Goal: Task Accomplishment & Management: Complete application form

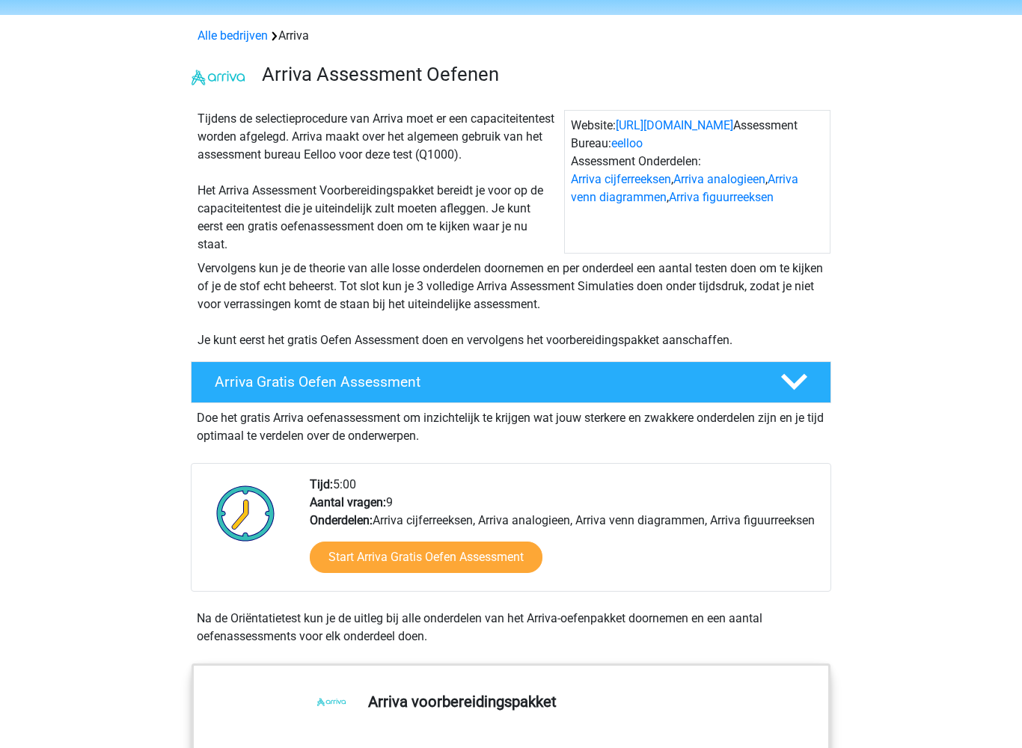
scroll to position [84, 0]
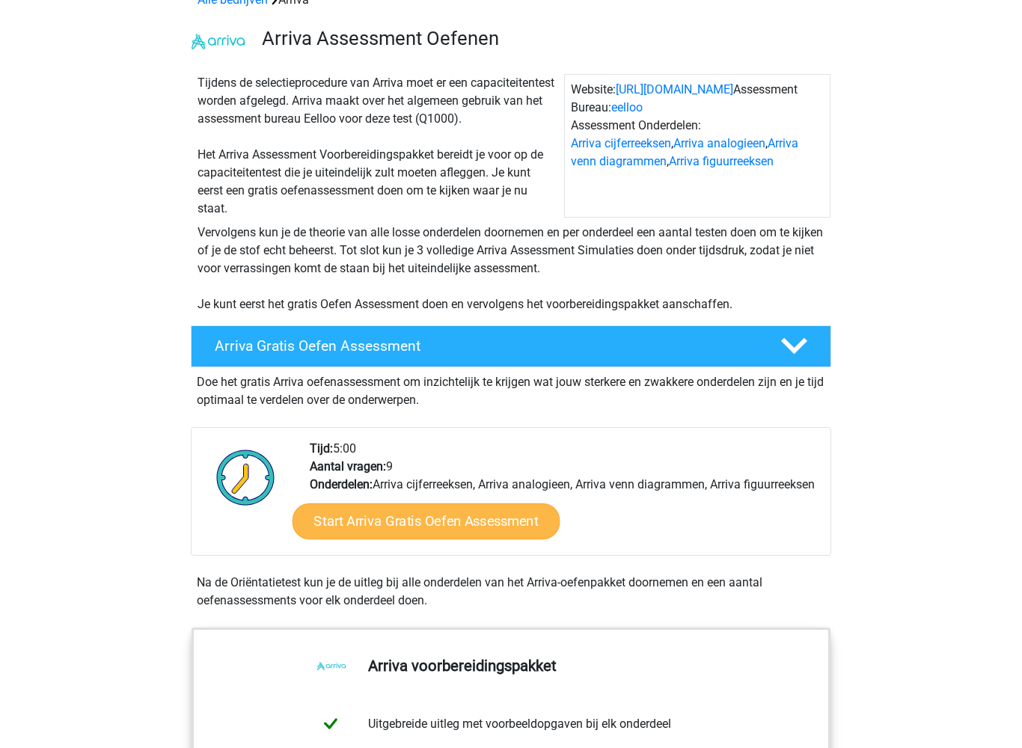
click at [378, 538] on link "Start Arriva Gratis Oefen Assessment" at bounding box center [426, 521] width 268 height 36
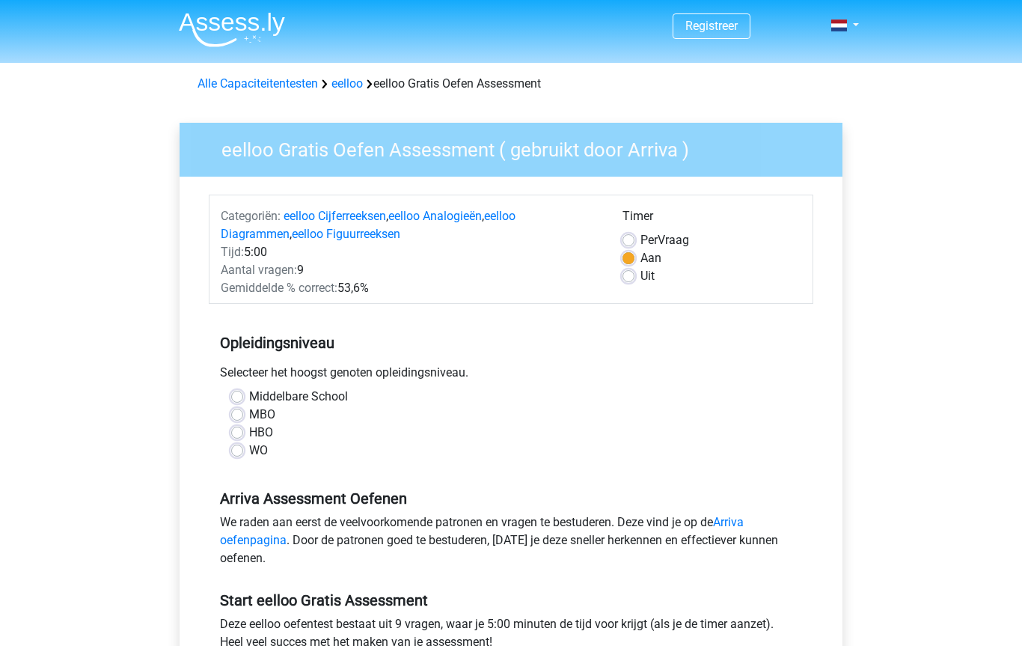
click at [249, 414] on label "MBO" at bounding box center [262, 414] width 26 height 18
click at [241, 414] on input "MBO" at bounding box center [237, 412] width 12 height 15
radio input "true"
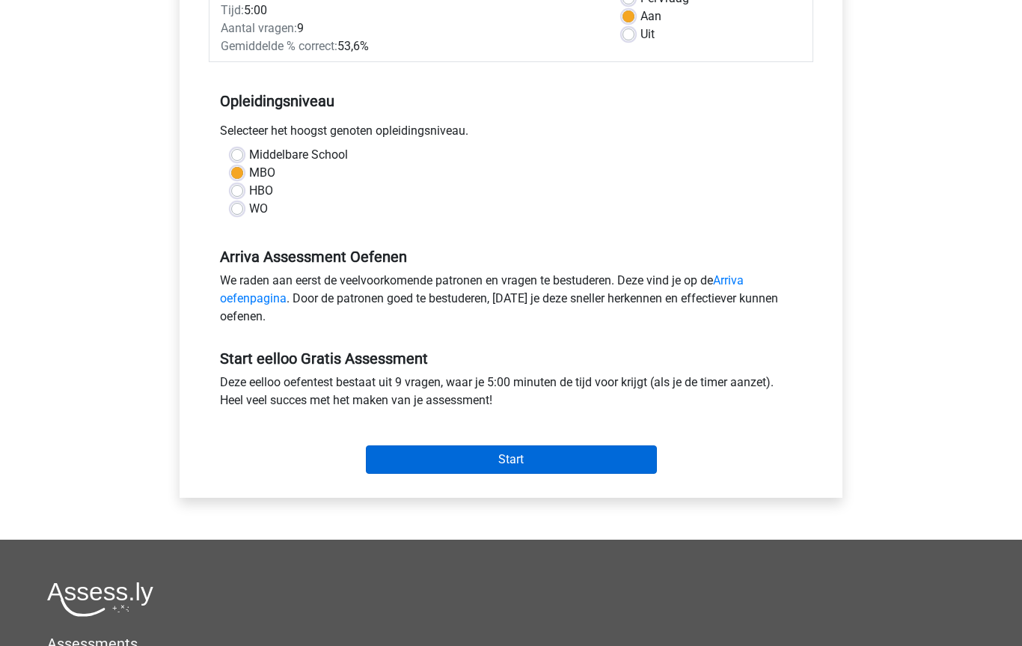
click at [425, 462] on input "Start" at bounding box center [511, 459] width 291 height 28
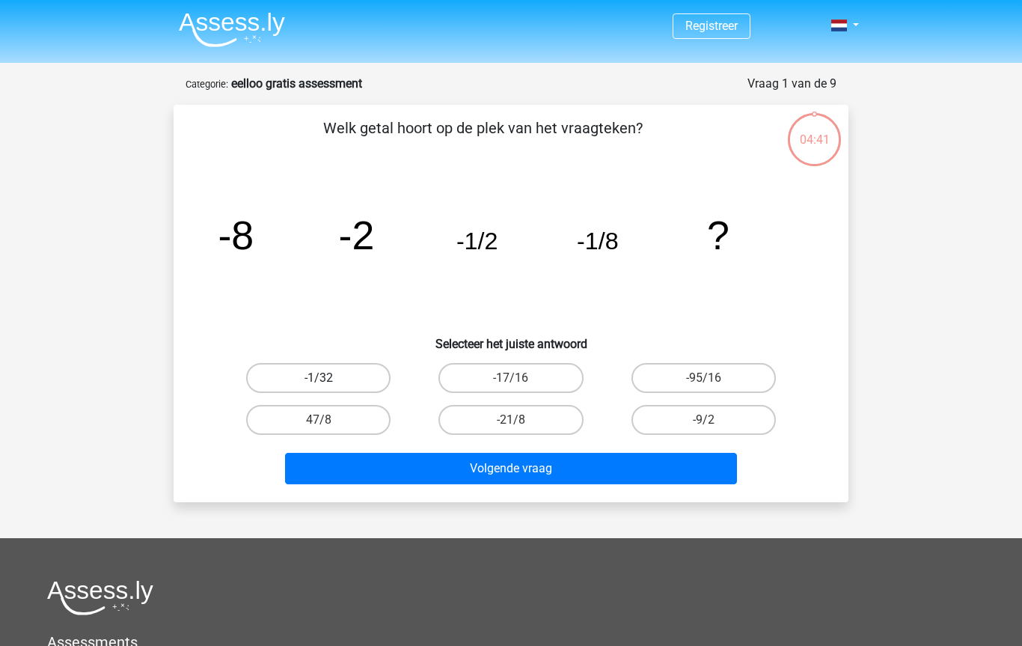
click at [283, 372] on label "-1/32" at bounding box center [318, 378] width 144 height 30
click at [319, 378] on input "-1/32" at bounding box center [324, 383] width 10 height 10
radio input "true"
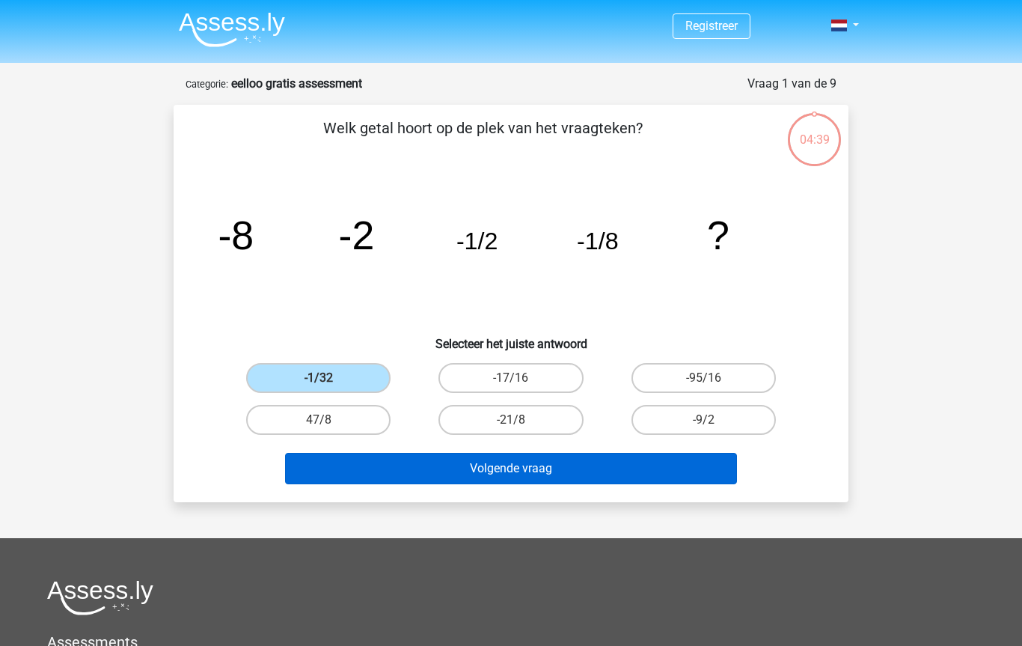
click at [364, 462] on button "Volgende vraag" at bounding box center [511, 468] width 453 height 31
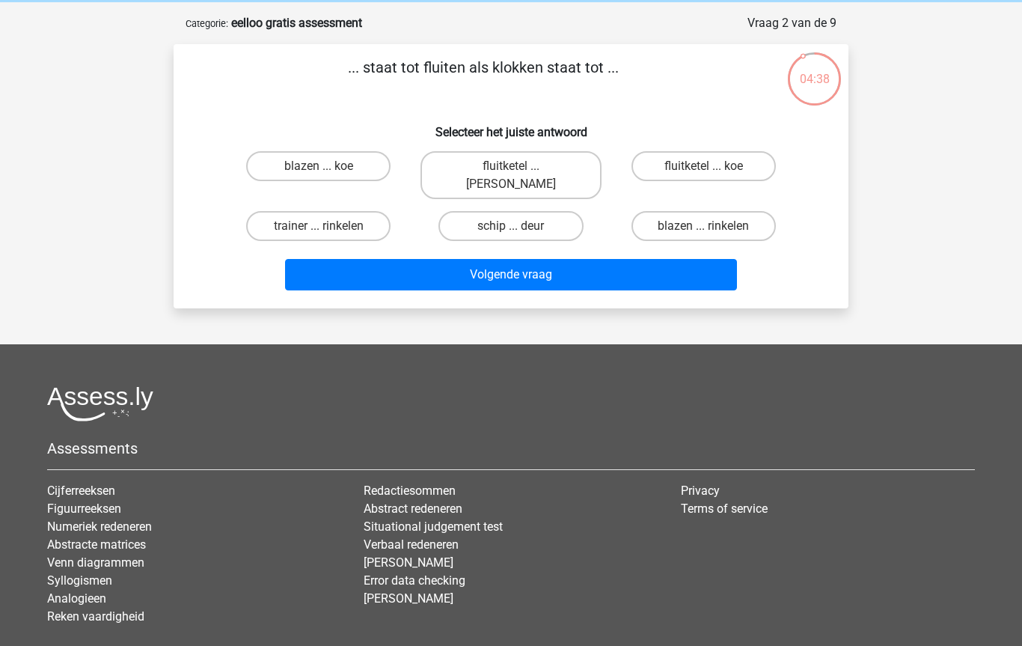
scroll to position [16, 0]
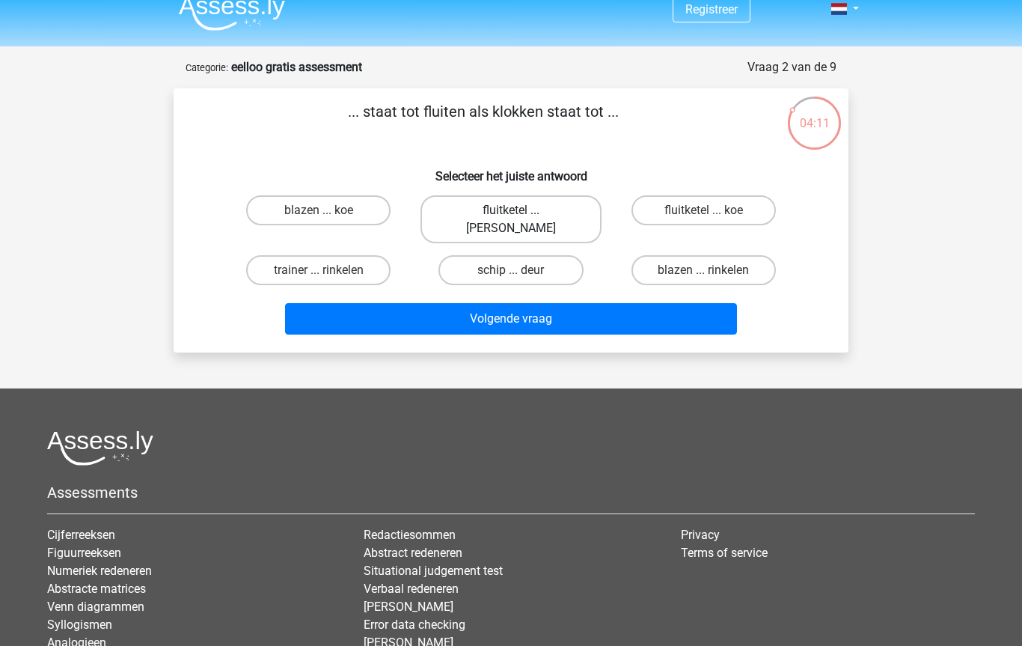
click at [480, 215] on label "fluitketel ... luiden" at bounding box center [510, 219] width 180 height 48
click at [511, 215] on input "fluitketel ... luiden" at bounding box center [516, 215] width 10 height 10
radio input "true"
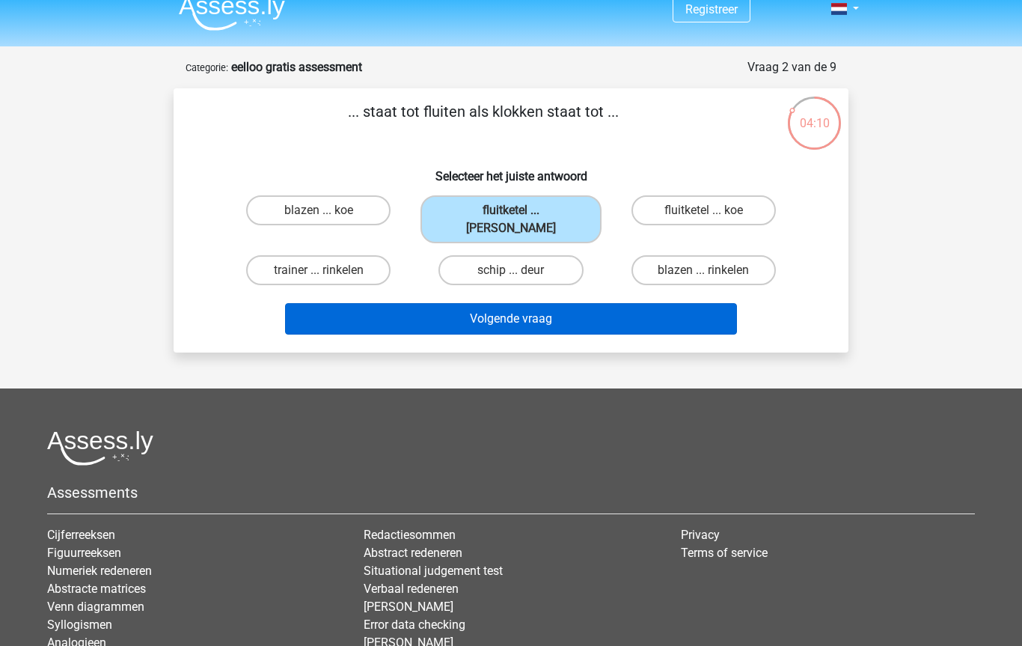
click at [438, 303] on button "Volgende vraag" at bounding box center [511, 318] width 453 height 31
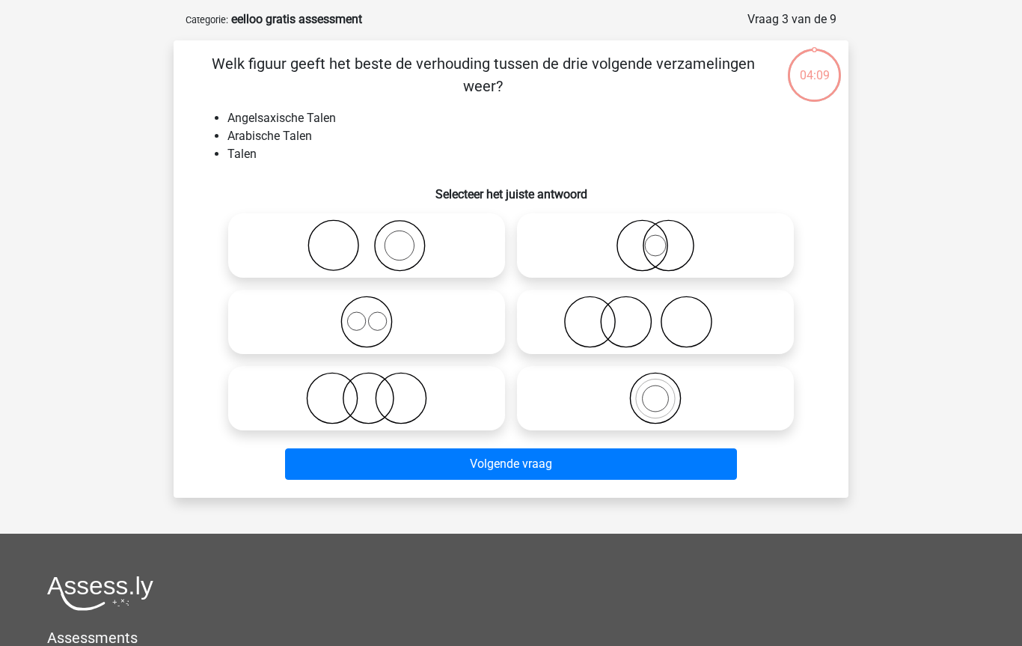
scroll to position [75, 0]
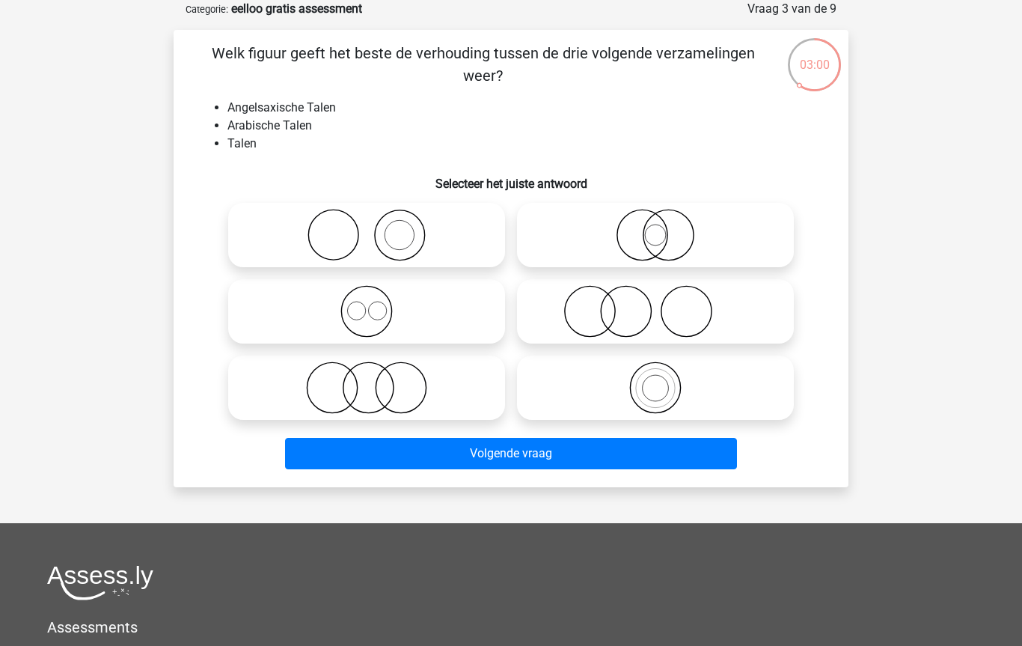
click at [372, 379] on input "radio" at bounding box center [372, 375] width 10 height 10
radio input "true"
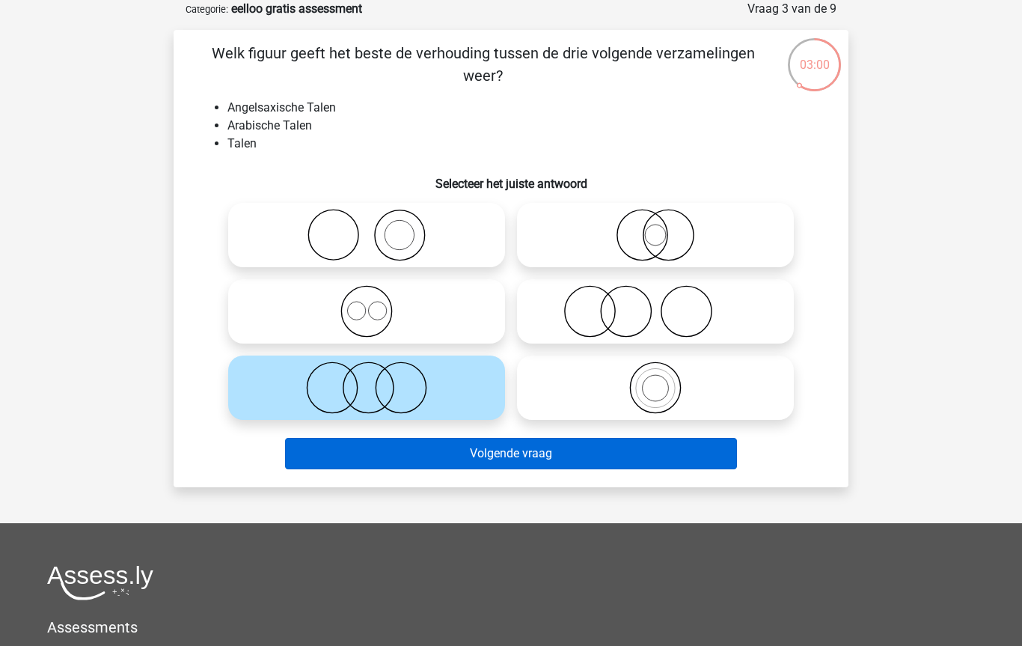
click at [586, 453] on button "Volgende vraag" at bounding box center [511, 453] width 453 height 31
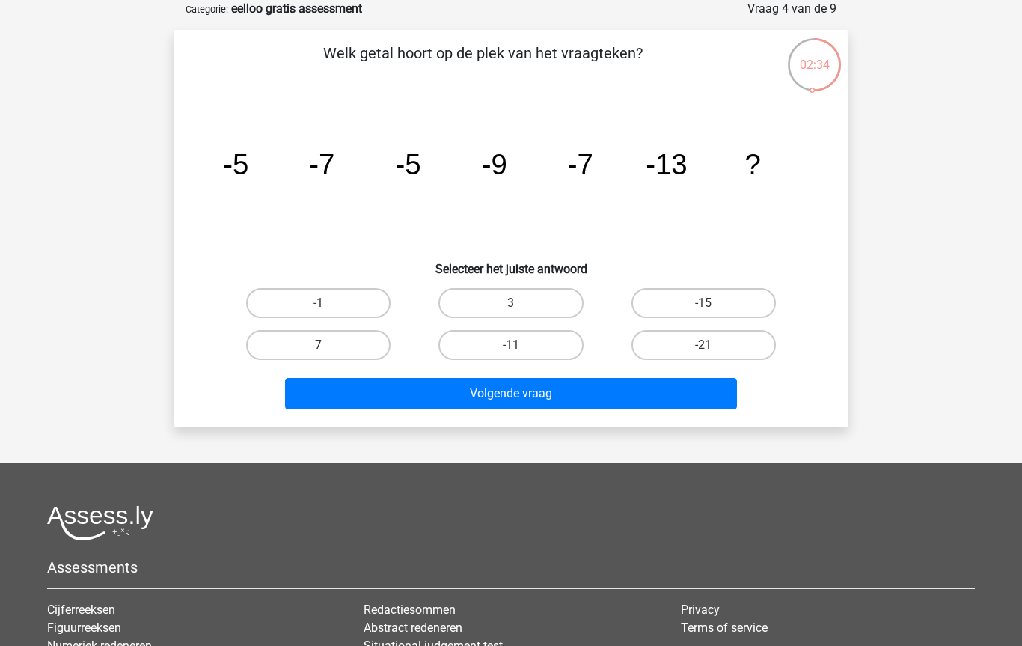
click at [708, 348] on input "-21" at bounding box center [708, 350] width 10 height 10
radio input "true"
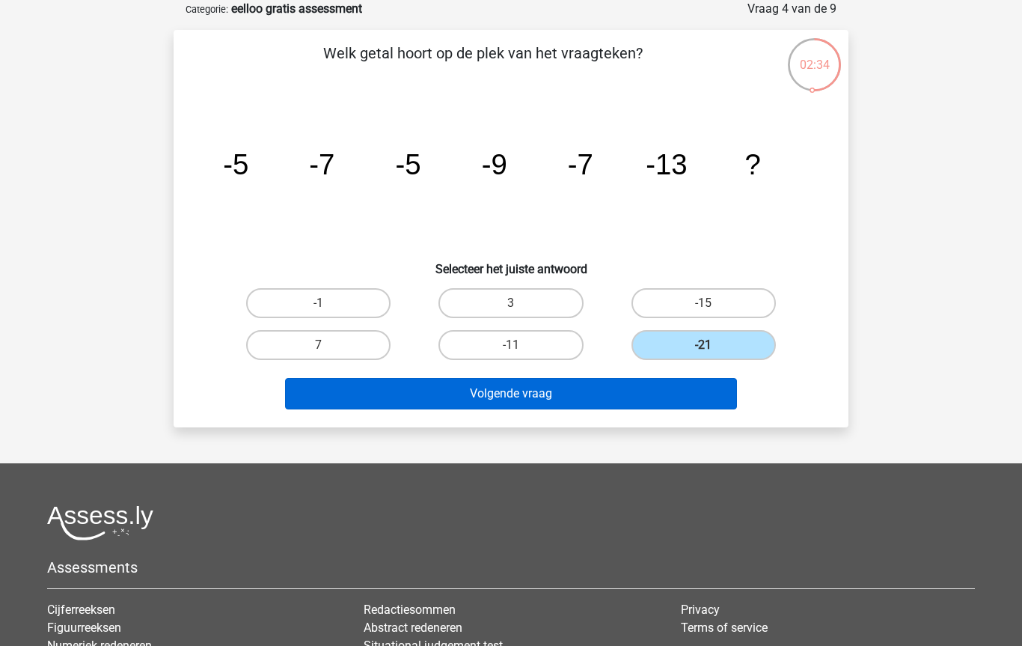
click at [346, 391] on button "Volgende vraag" at bounding box center [511, 393] width 453 height 31
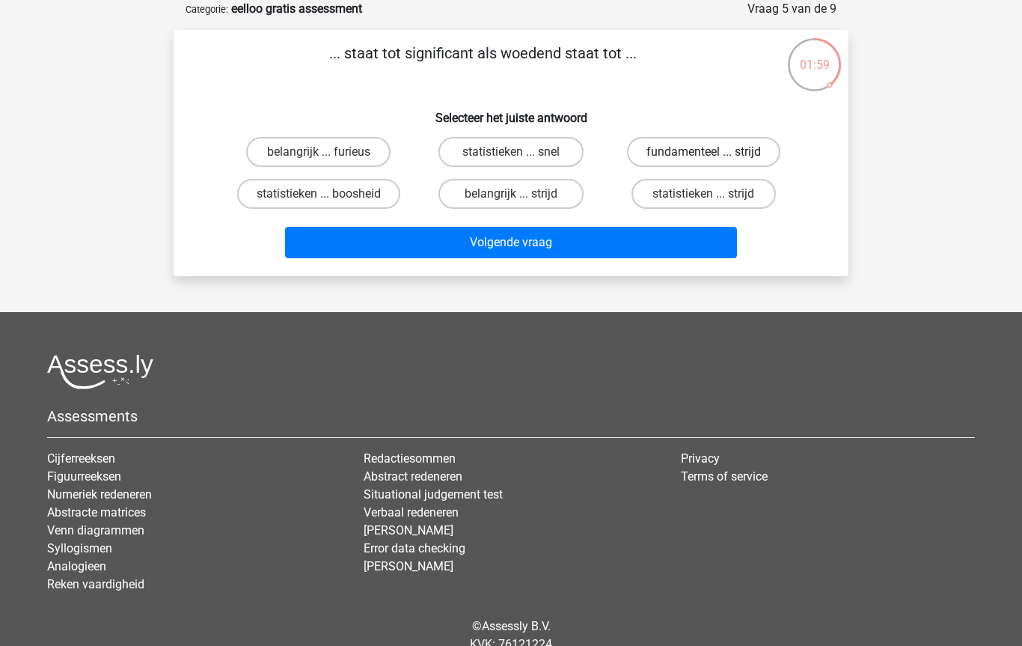
click at [739, 155] on label "fundamenteel ... strijd" at bounding box center [703, 152] width 153 height 30
click at [713, 155] on input "fundamenteel ... strijd" at bounding box center [708, 157] width 10 height 10
radio input "true"
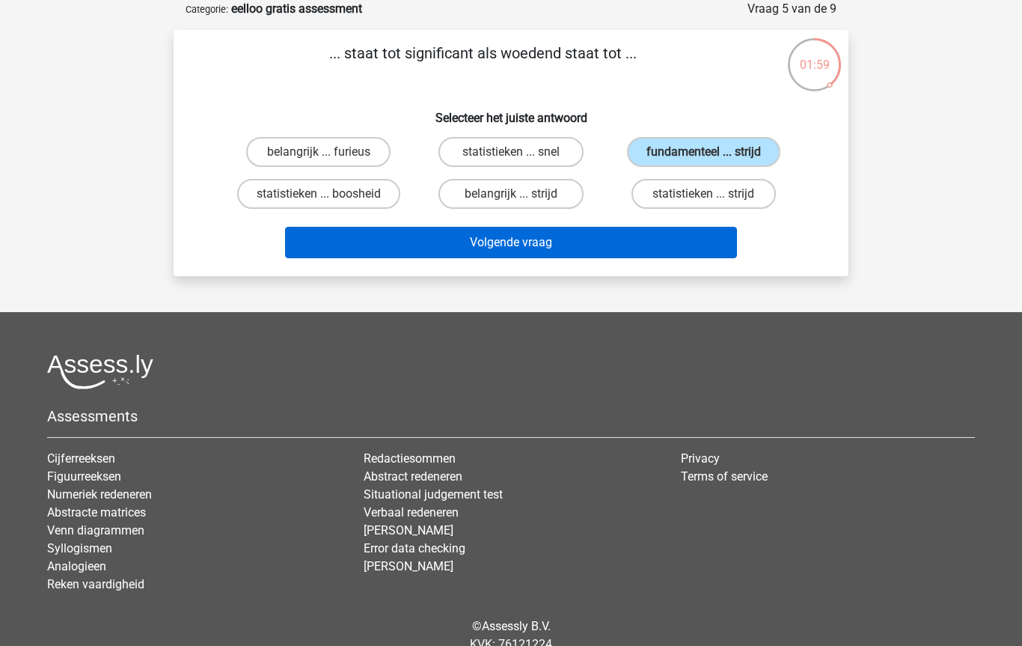
click at [331, 236] on button "Volgende vraag" at bounding box center [511, 242] width 453 height 31
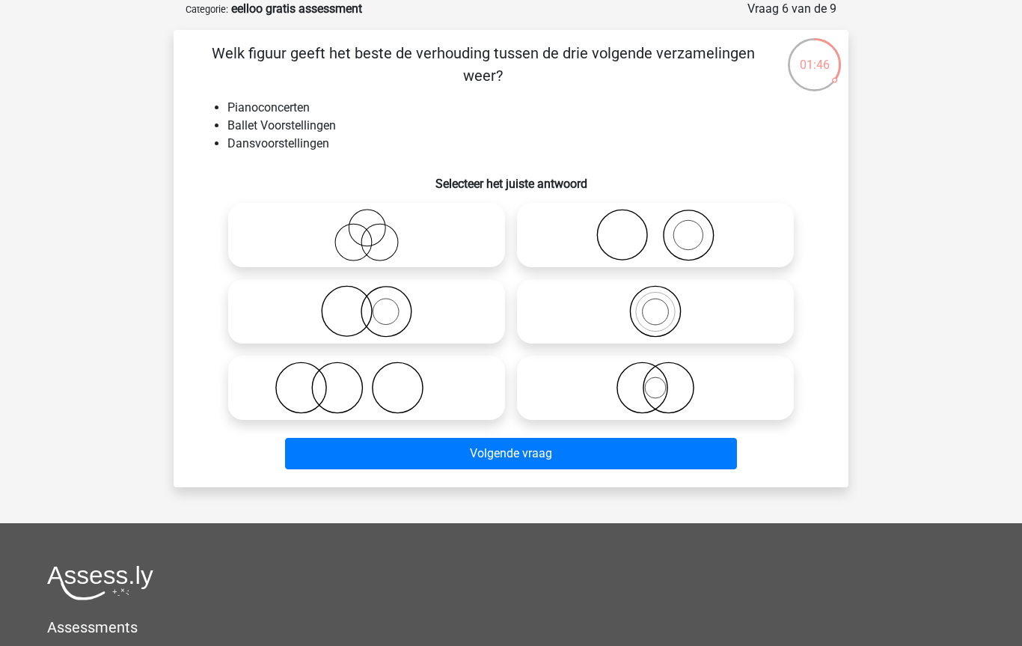
click at [669, 388] on icon at bounding box center [655, 387] width 265 height 52
click at [665, 380] on input "radio" at bounding box center [660, 375] width 10 height 10
radio input "true"
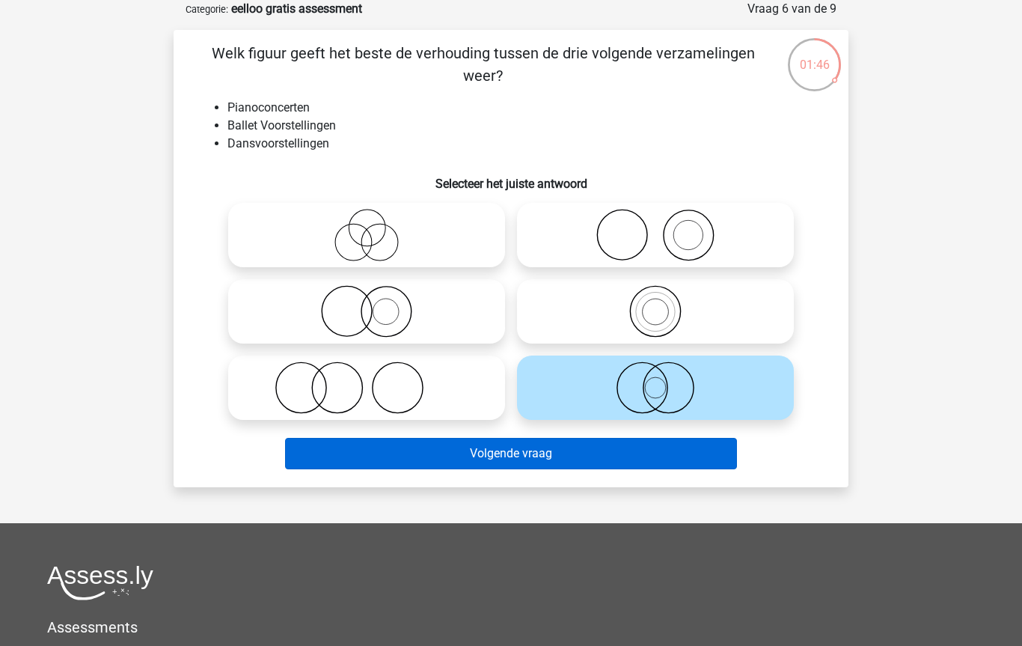
click at [400, 457] on button "Volgende vraag" at bounding box center [511, 453] width 453 height 31
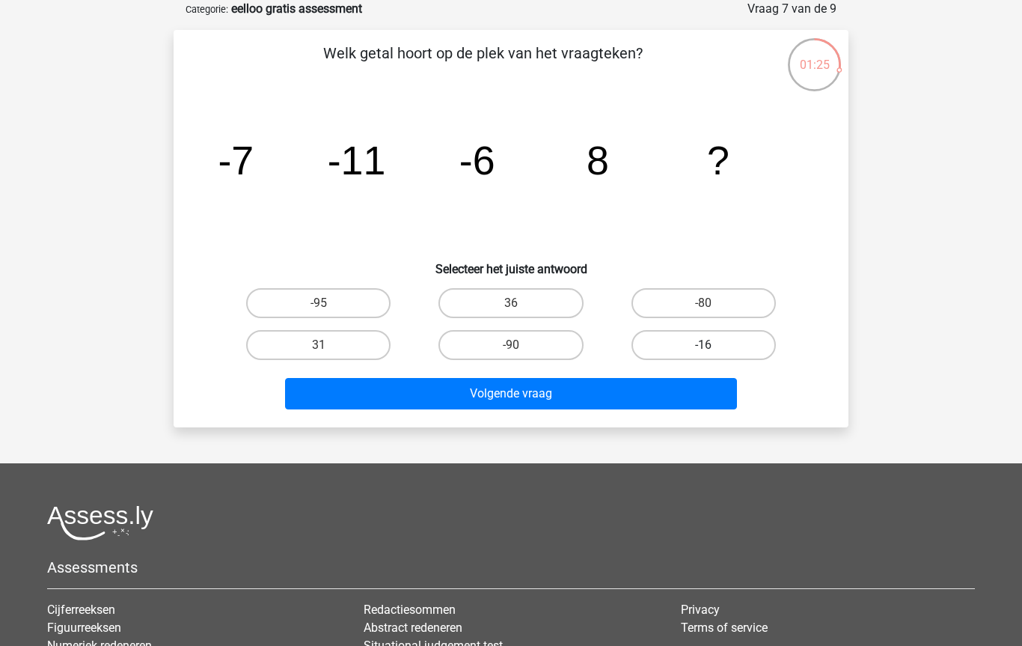
click at [725, 359] on label "-16" at bounding box center [703, 345] width 144 height 30
click at [713, 355] on input "-16" at bounding box center [708, 350] width 10 height 10
radio input "true"
click at [720, 343] on label "-16" at bounding box center [703, 345] width 144 height 30
click at [713, 345] on input "-16" at bounding box center [708, 350] width 10 height 10
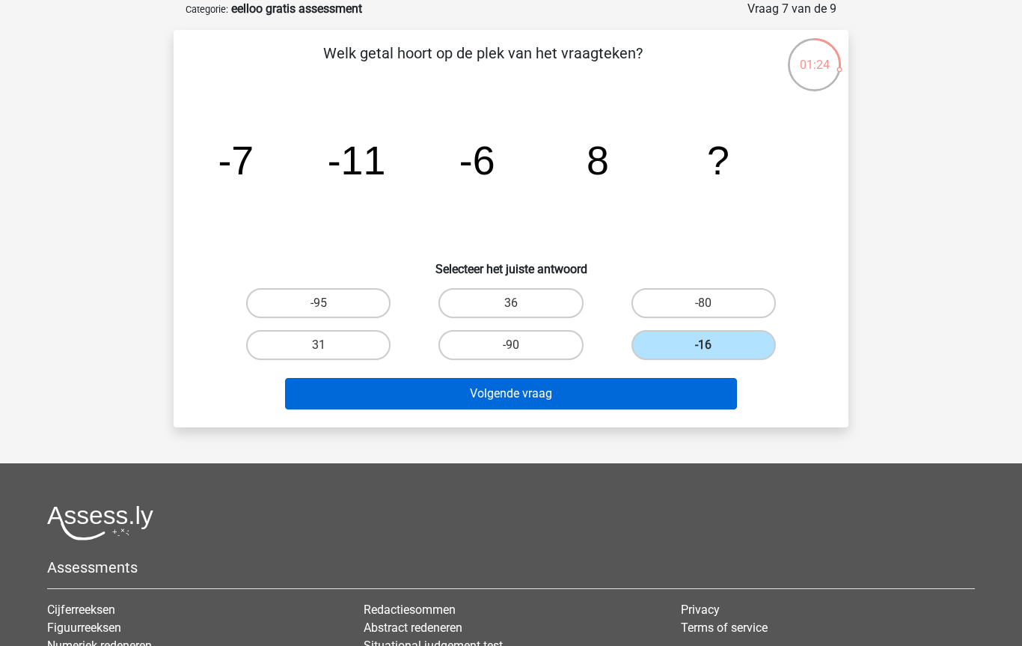
click at [461, 393] on button "Volgende vraag" at bounding box center [511, 393] width 453 height 31
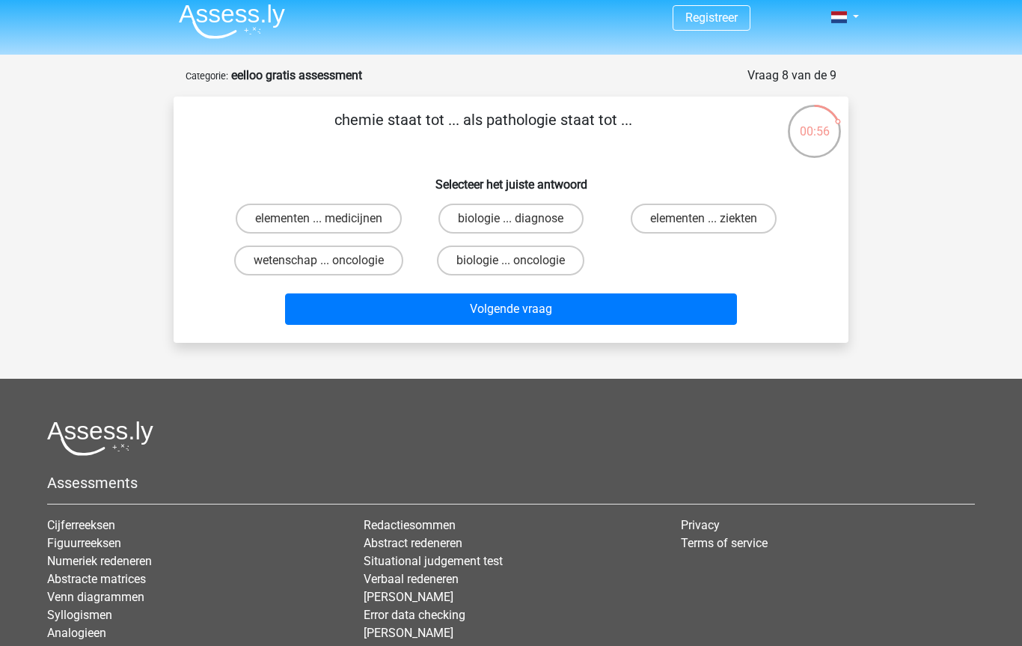
scroll to position [0, 0]
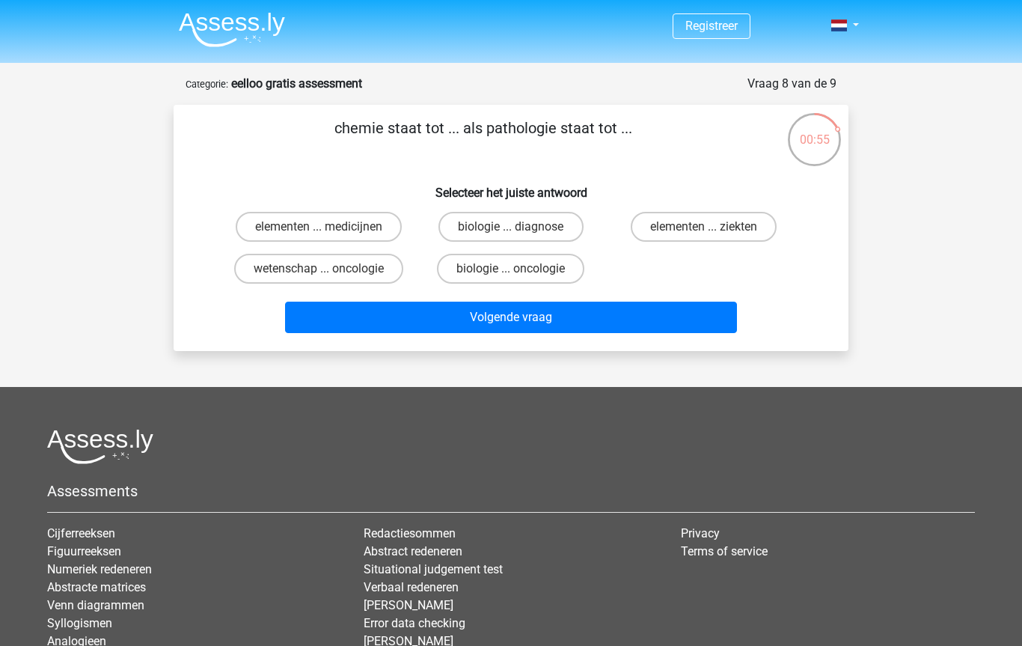
click at [320, 272] on input "wetenschap ... oncologie" at bounding box center [324, 274] width 10 height 10
radio input "true"
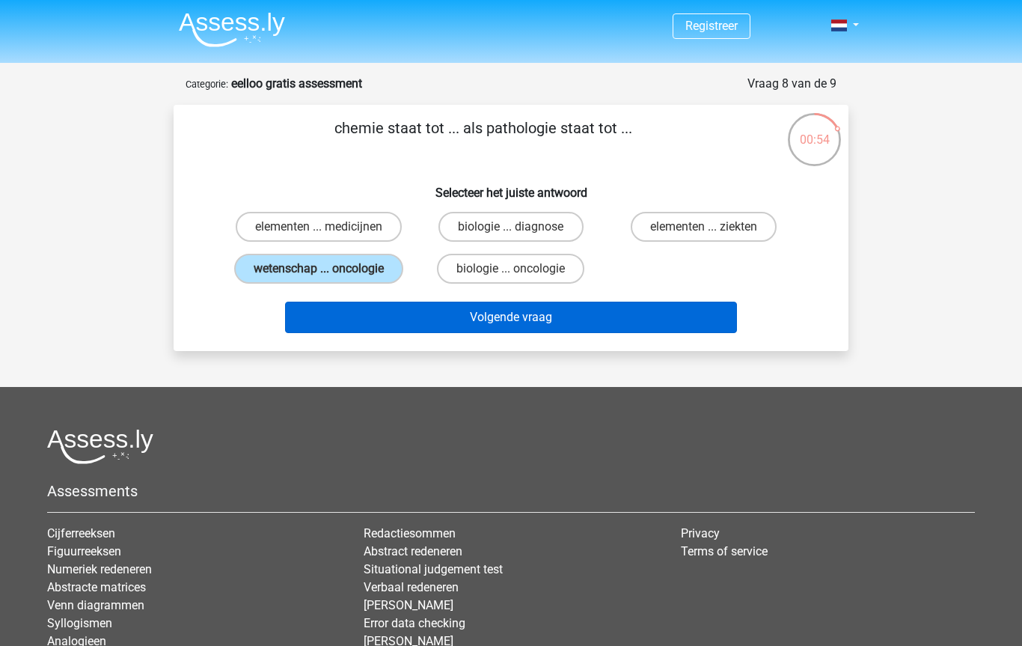
click at [350, 309] on button "Volgende vraag" at bounding box center [511, 316] width 453 height 31
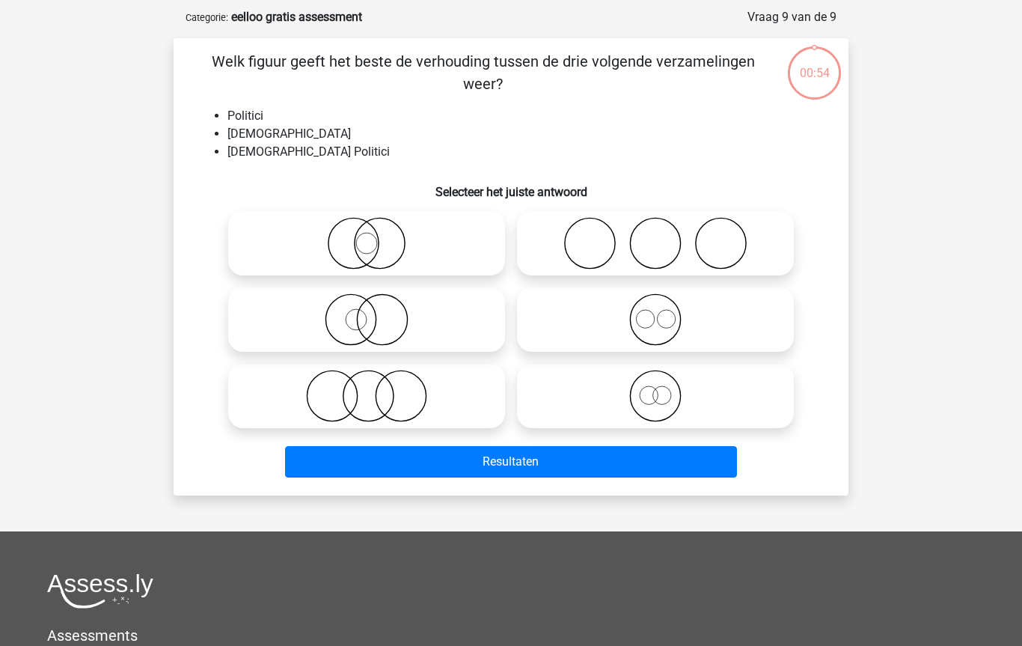
scroll to position [75, 0]
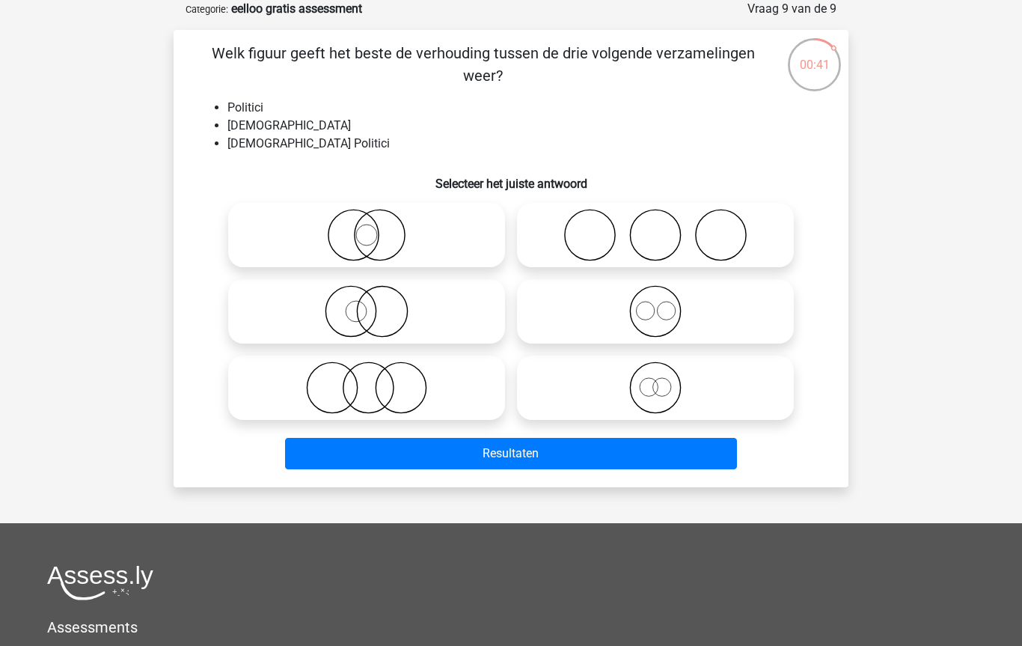
click at [720, 239] on icon at bounding box center [655, 235] width 265 height 52
click at [665, 227] on input "radio" at bounding box center [660, 223] width 10 height 10
radio input "true"
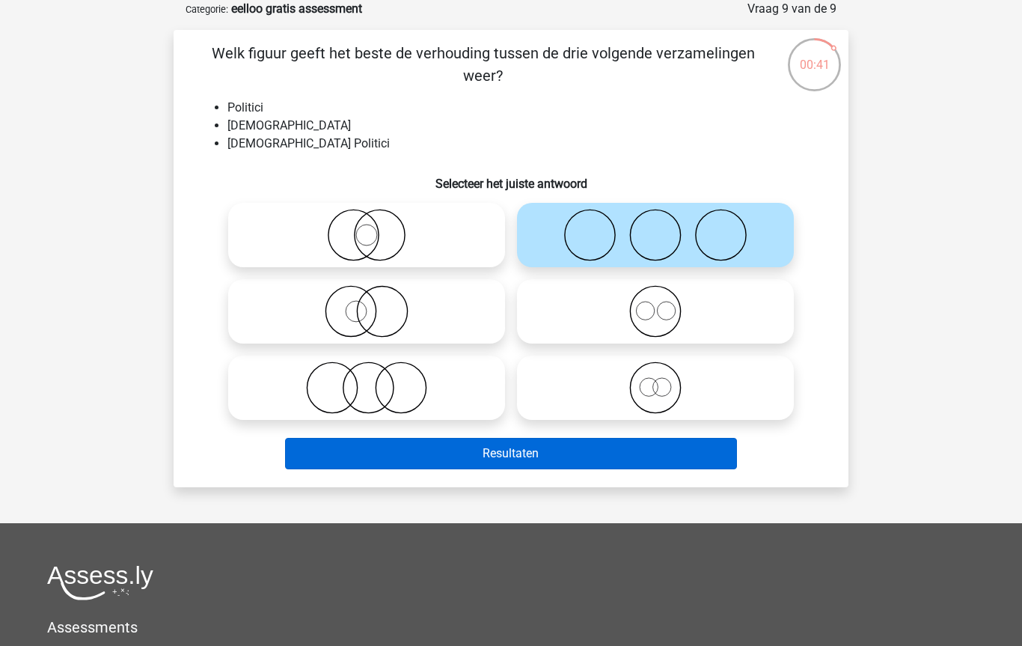
click at [381, 447] on button "Resultaten" at bounding box center [511, 453] width 453 height 31
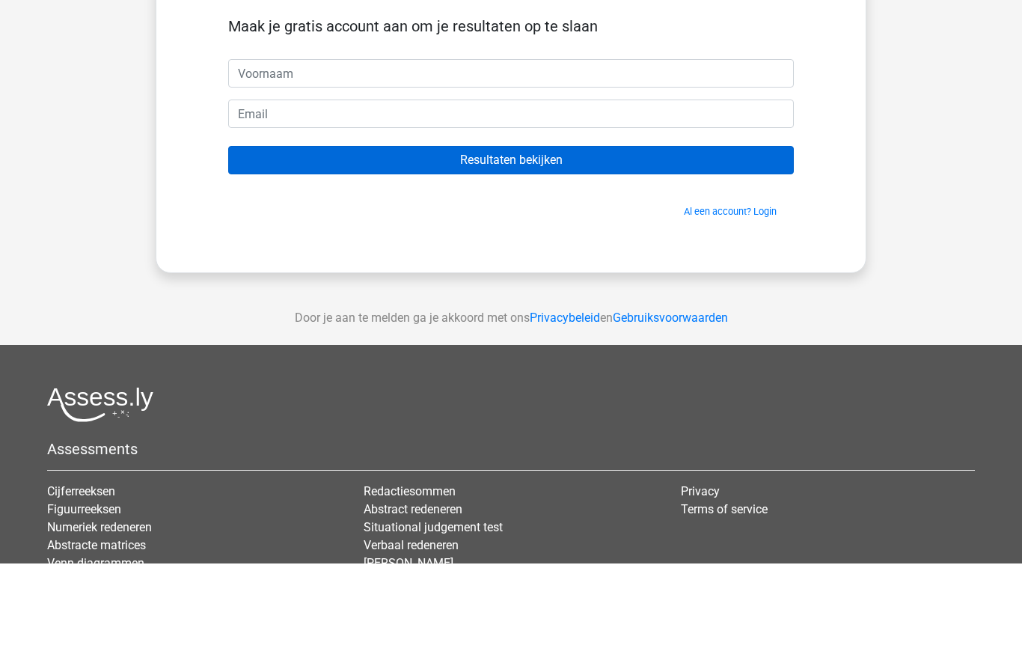
click at [255, 252] on input "Resultaten bekijken" at bounding box center [510, 266] width 565 height 28
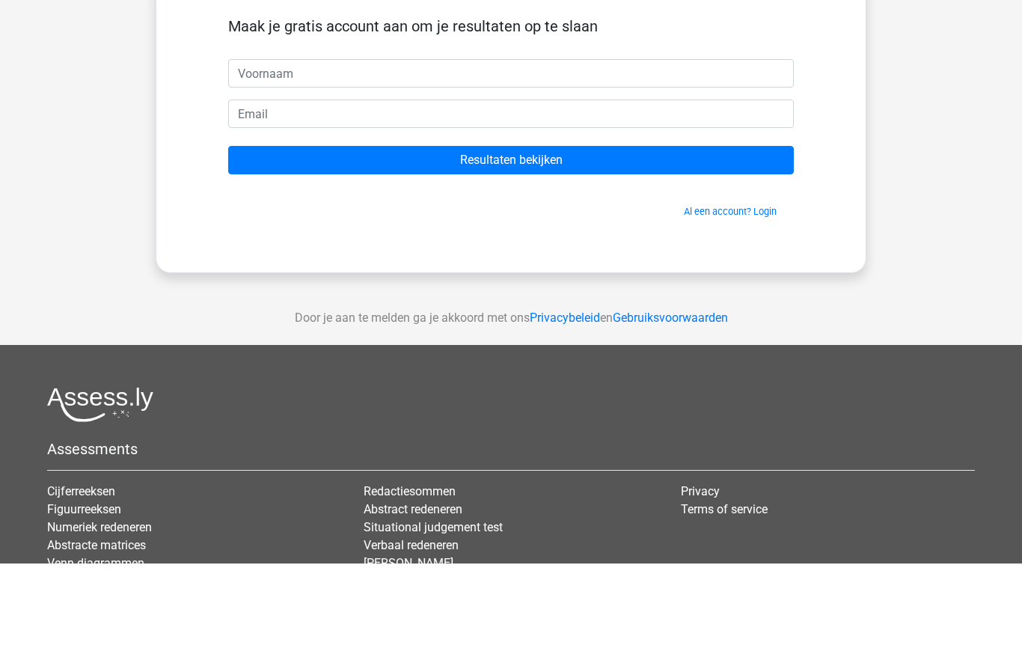
click at [204, 175] on div "Maak je gratis account aan om je resultaten op te slaan Resultaten bekijken Al …" at bounding box center [510, 229] width 637 height 225
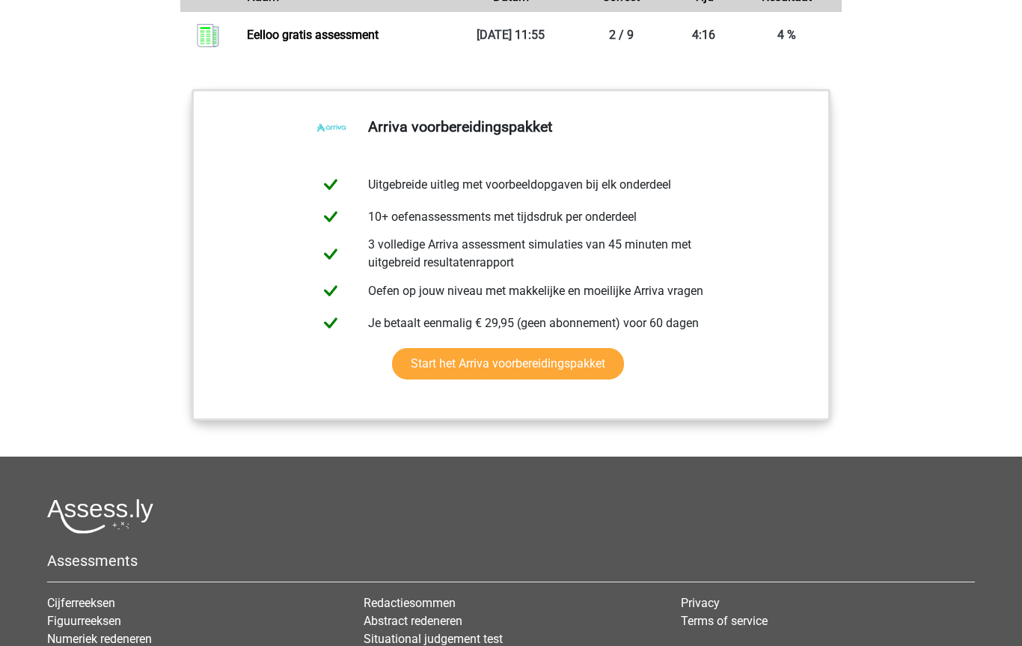
scroll to position [1731, 0]
